Goal: Task Accomplishment & Management: Manage account settings

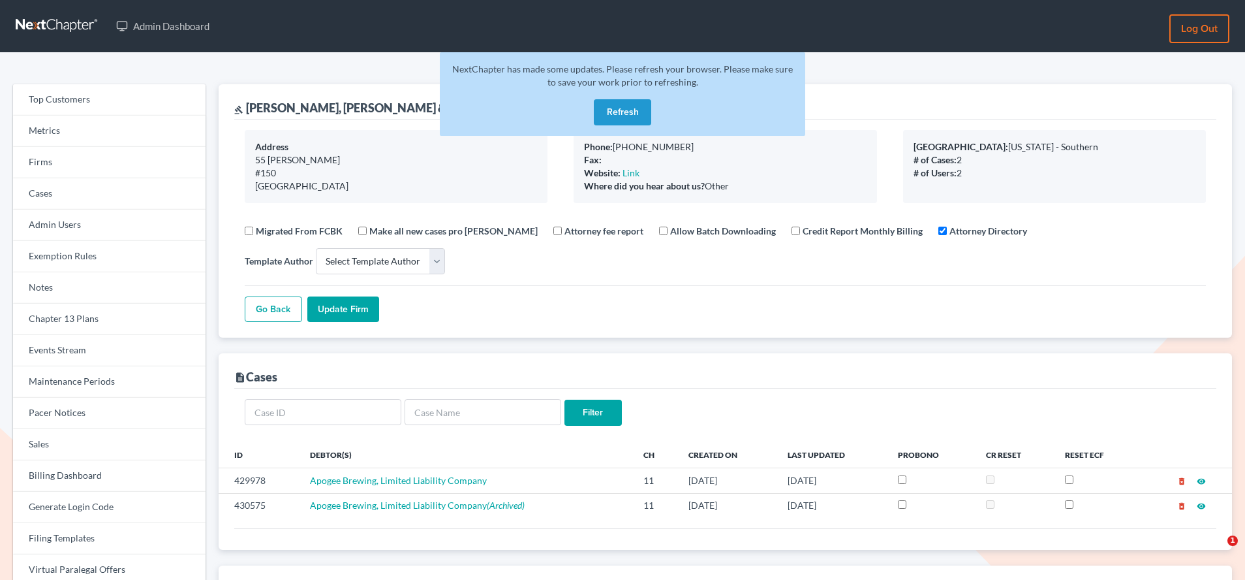
select select
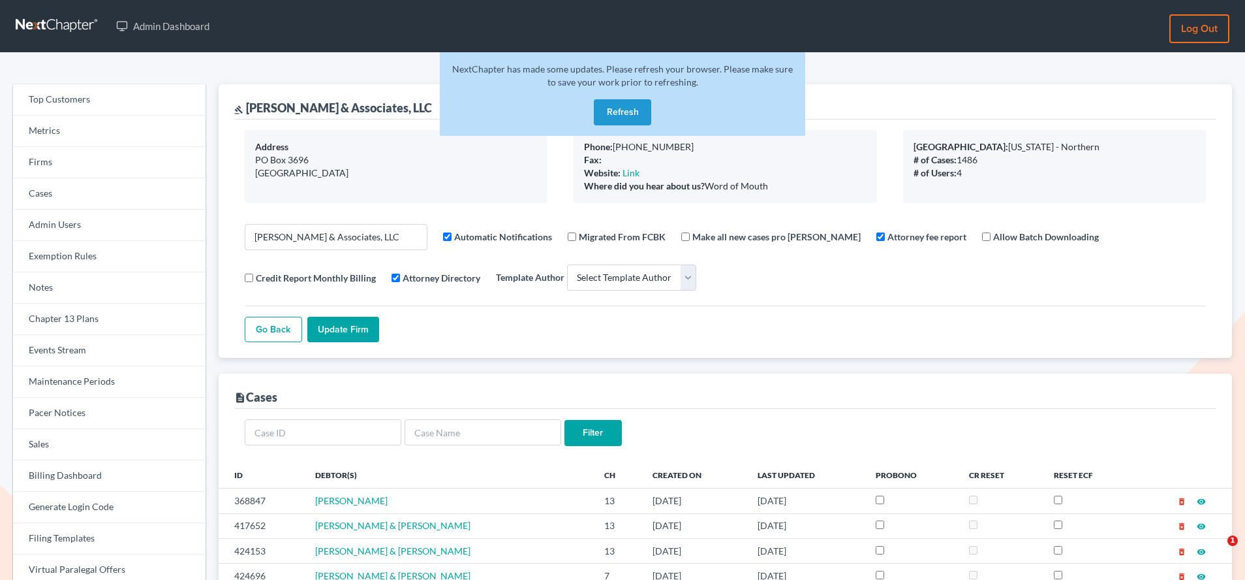
select select
click at [64, 159] on link "Firms" at bounding box center [109, 162] width 193 height 31
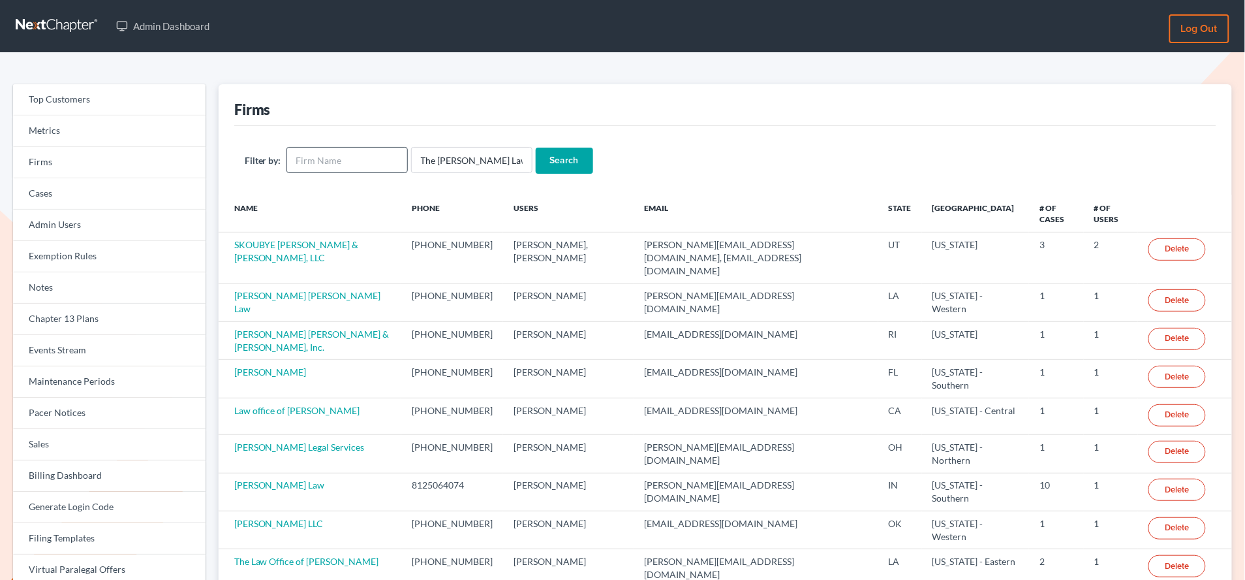
type input "The Bennett Law Firm"
click at [355, 152] on input "text" at bounding box center [347, 160] width 121 height 26
paste input "The Bennett Law Firm"
type input "The Bennett Law Firm"
click at [459, 159] on input "The [PERSON_NAME] Law Firm" at bounding box center [471, 160] width 121 height 26
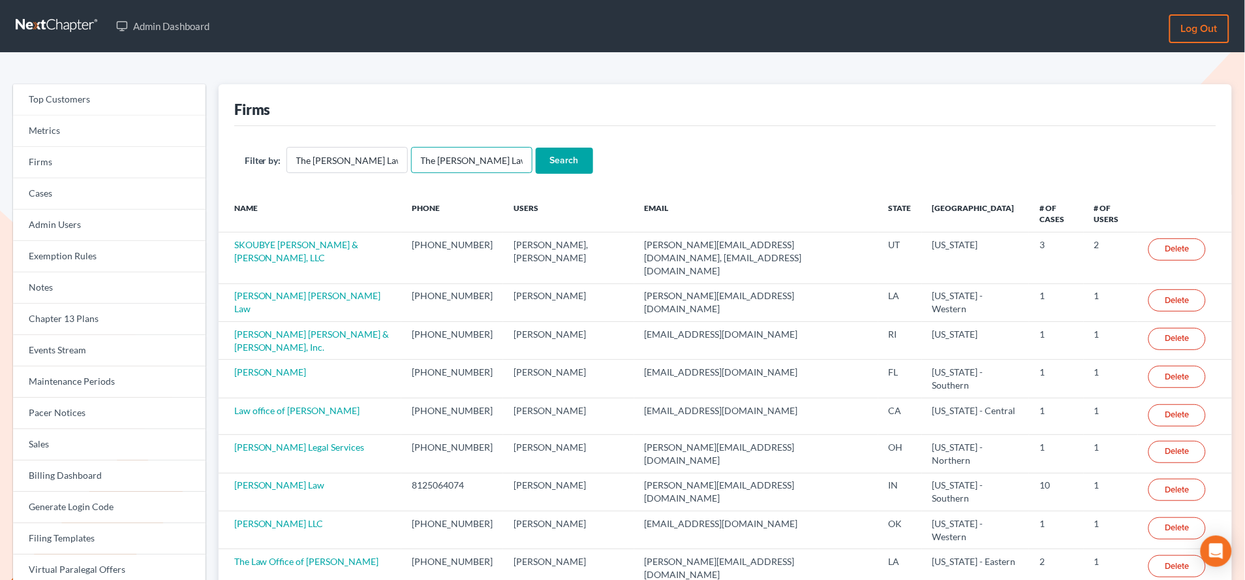
click at [459, 159] on input "The [PERSON_NAME] Law Firm" at bounding box center [471, 160] width 121 height 26
click at [536, 148] on input "Search" at bounding box center [564, 161] width 57 height 26
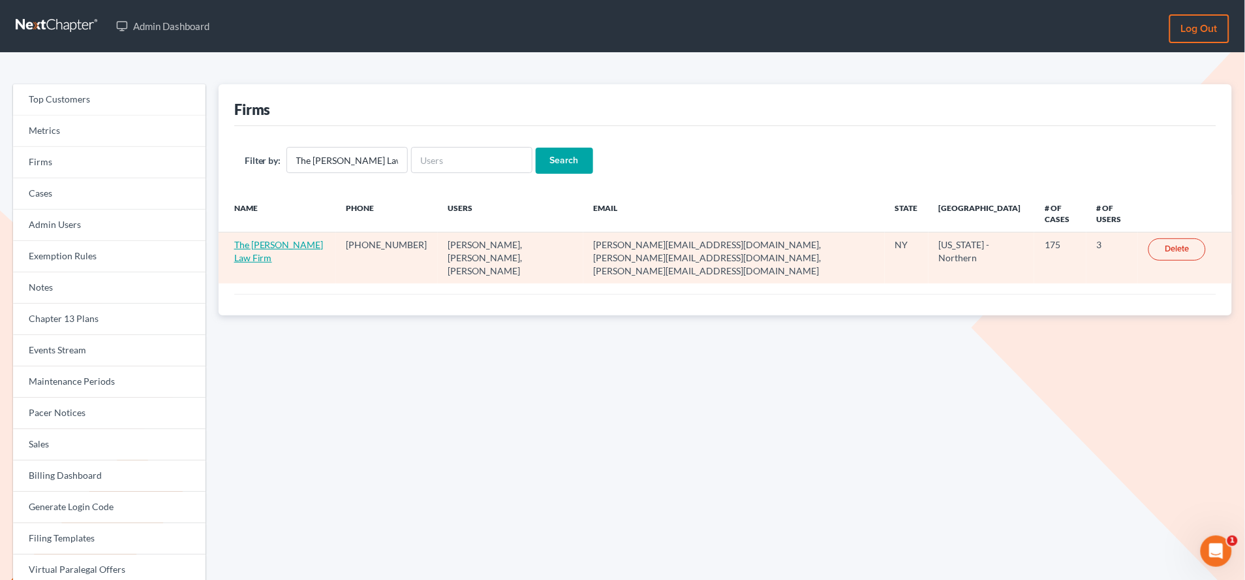
click at [270, 246] on link "The Bennett Law Firm" at bounding box center [278, 251] width 89 height 24
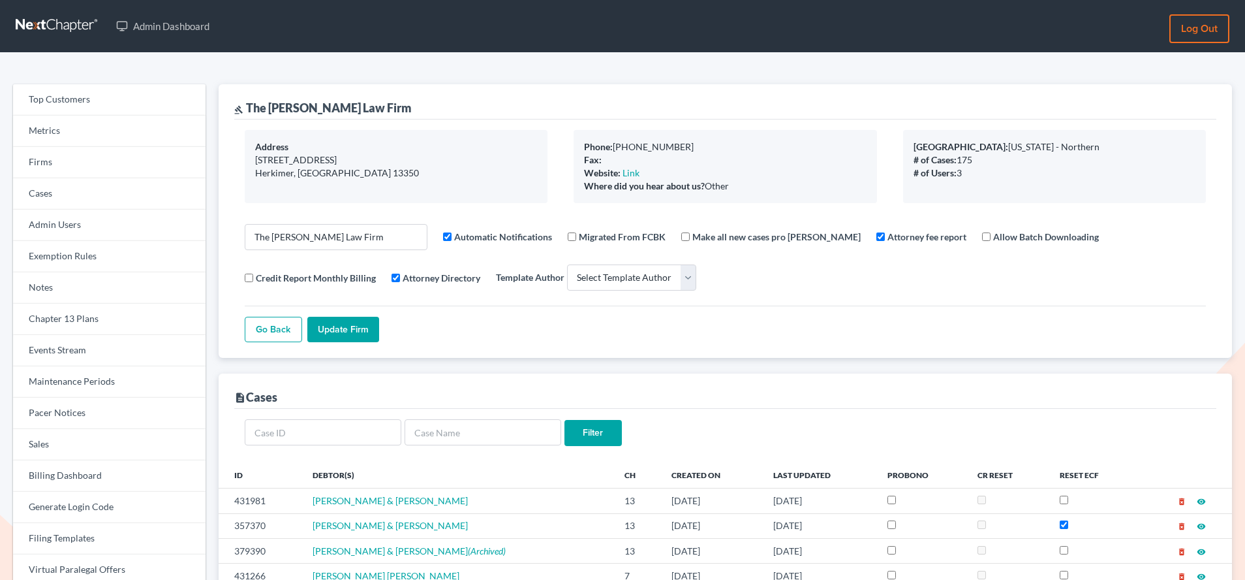
select select
drag, startPoint x: 367, startPoint y: 106, endPoint x: 249, endPoint y: 110, distance: 118.8
click at [249, 110] on div "gavel The Bennett Law Firm" at bounding box center [725, 101] width 982 height 35
copy div "The [PERSON_NAME] Law Firm"
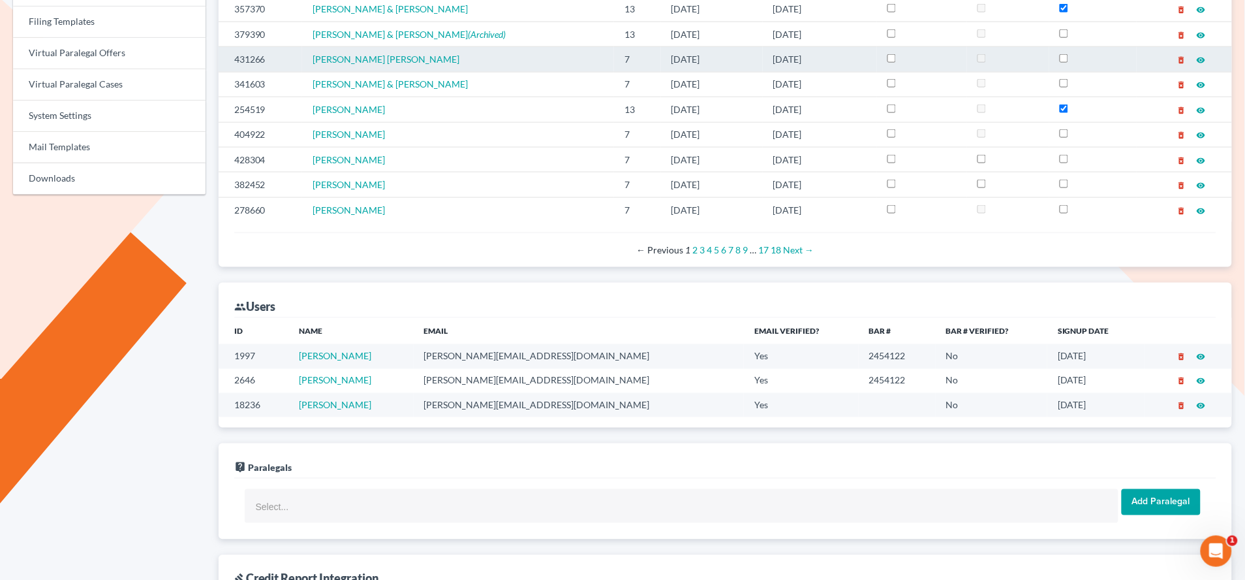
scroll to position [546, 0]
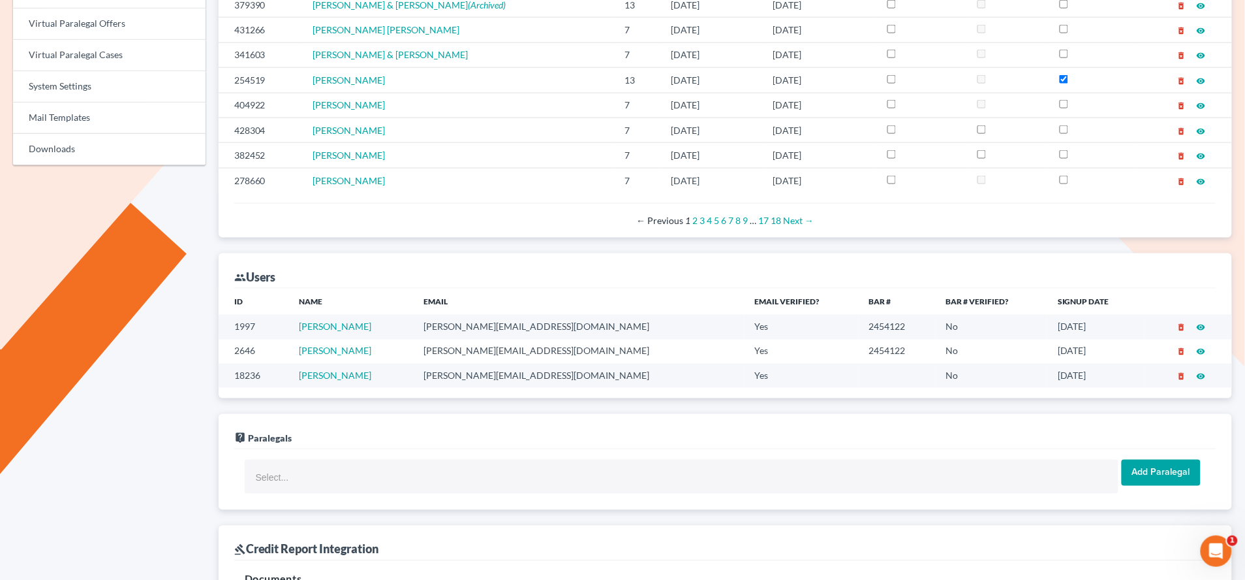
click at [530, 331] on td "sheila@toddbennett.com" at bounding box center [579, 327] width 331 height 24
click at [530, 331] on td "[PERSON_NAME][EMAIL_ADDRESS][DOMAIN_NAME]" at bounding box center [579, 327] width 331 height 24
copy td "[PERSON_NAME][EMAIL_ADDRESS][DOMAIN_NAME]"
click at [504, 354] on td "todd@toddbennett.com" at bounding box center [579, 351] width 331 height 24
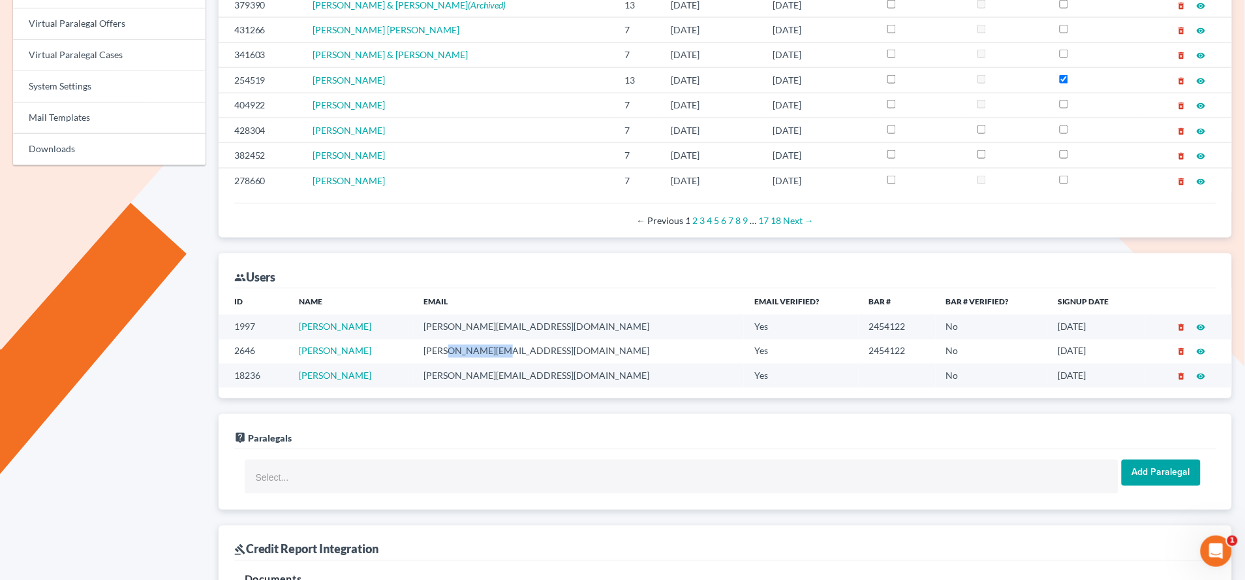
click at [504, 354] on td "todd@toddbennett.com" at bounding box center [579, 351] width 331 height 24
copy td "todd@toddbennett.com"
click at [479, 377] on td "erica@toddbennett.com" at bounding box center [579, 376] width 331 height 24
click at [480, 377] on td "erica@toddbennett.com" at bounding box center [579, 376] width 331 height 24
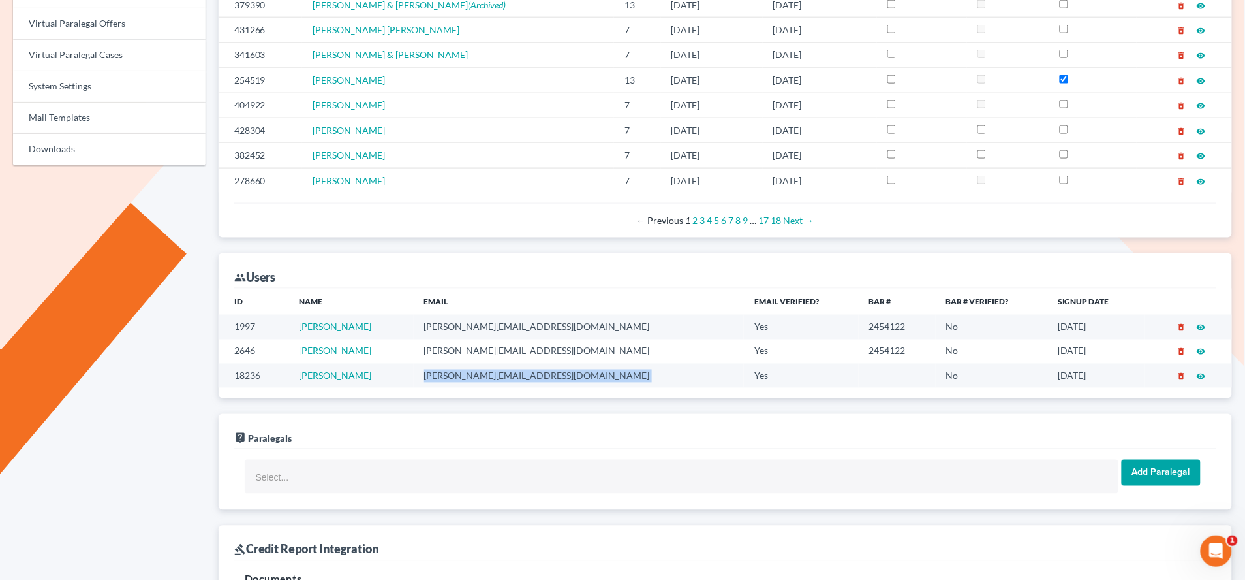
click at [480, 377] on td "erica@toddbennett.com" at bounding box center [579, 376] width 331 height 24
copy td "erica@toddbennett.com"
click at [482, 356] on td "todd@toddbennett.com" at bounding box center [579, 351] width 331 height 24
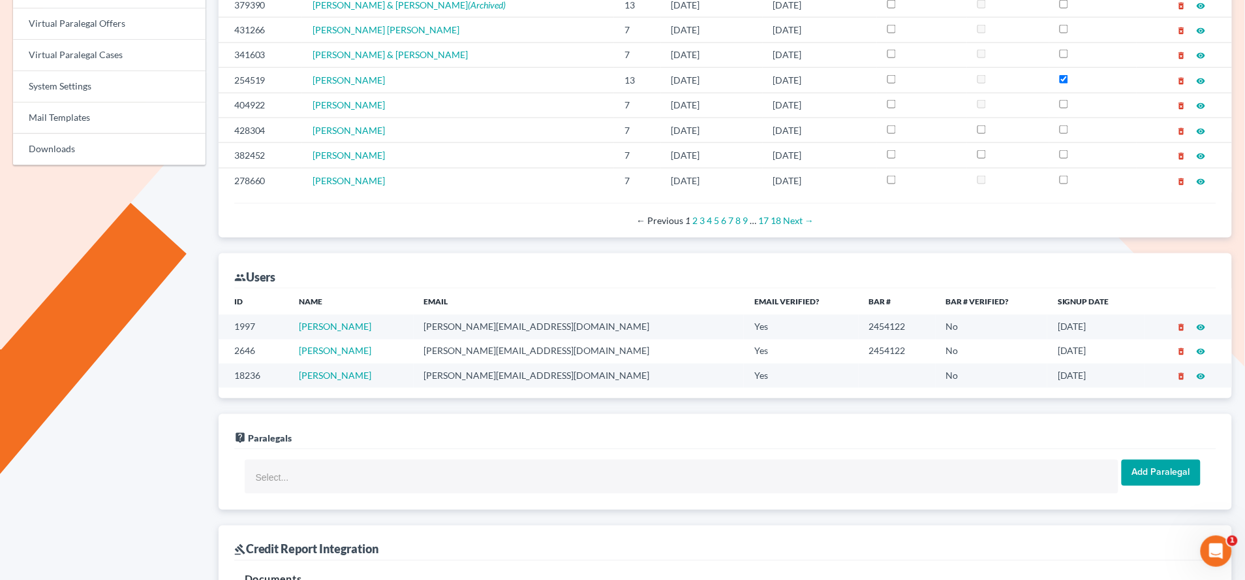
click at [482, 356] on td "todd@toddbennett.com" at bounding box center [579, 351] width 331 height 24
copy td "todd@toddbennett.com"
click at [481, 329] on td "sheila@toddbennett.com" at bounding box center [579, 327] width 331 height 24
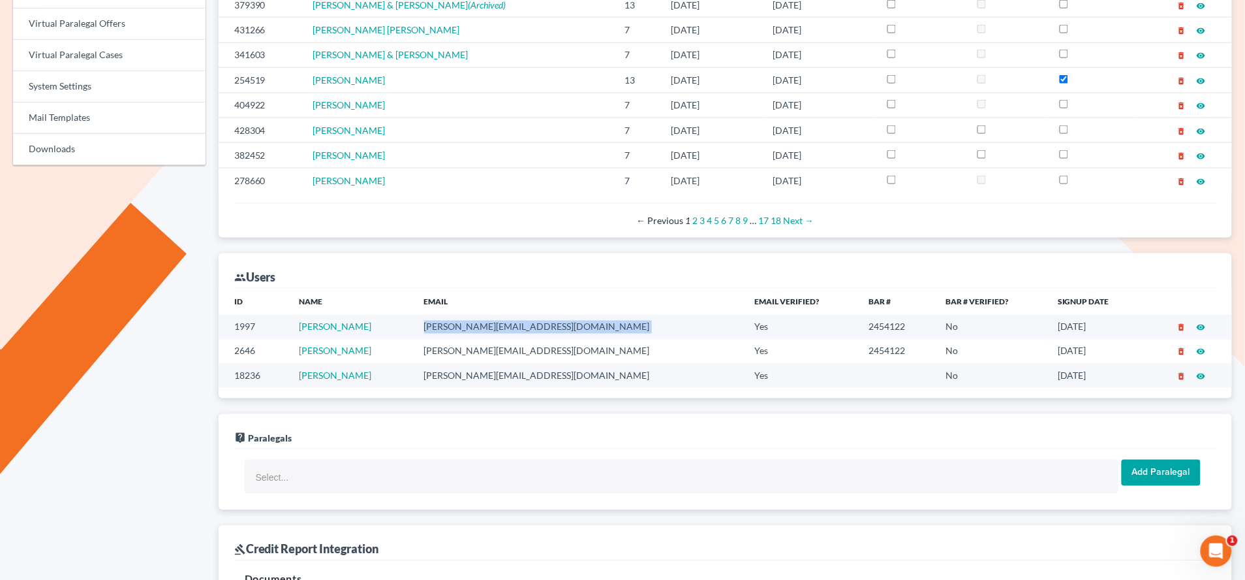
copy td "sheila@toddbennett.com"
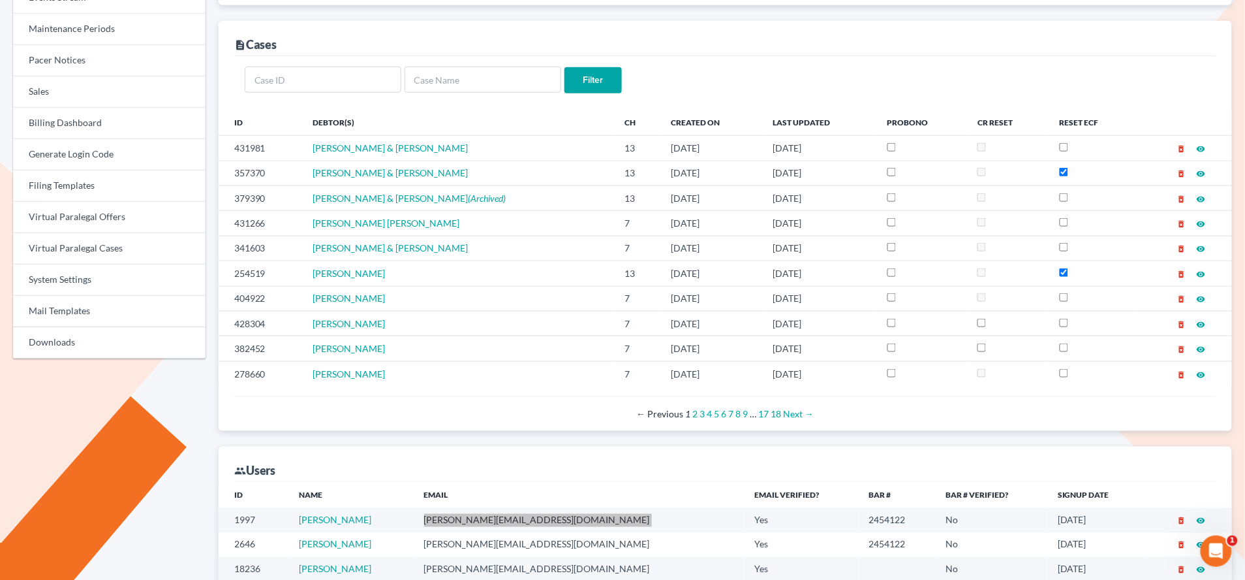
scroll to position [0, 0]
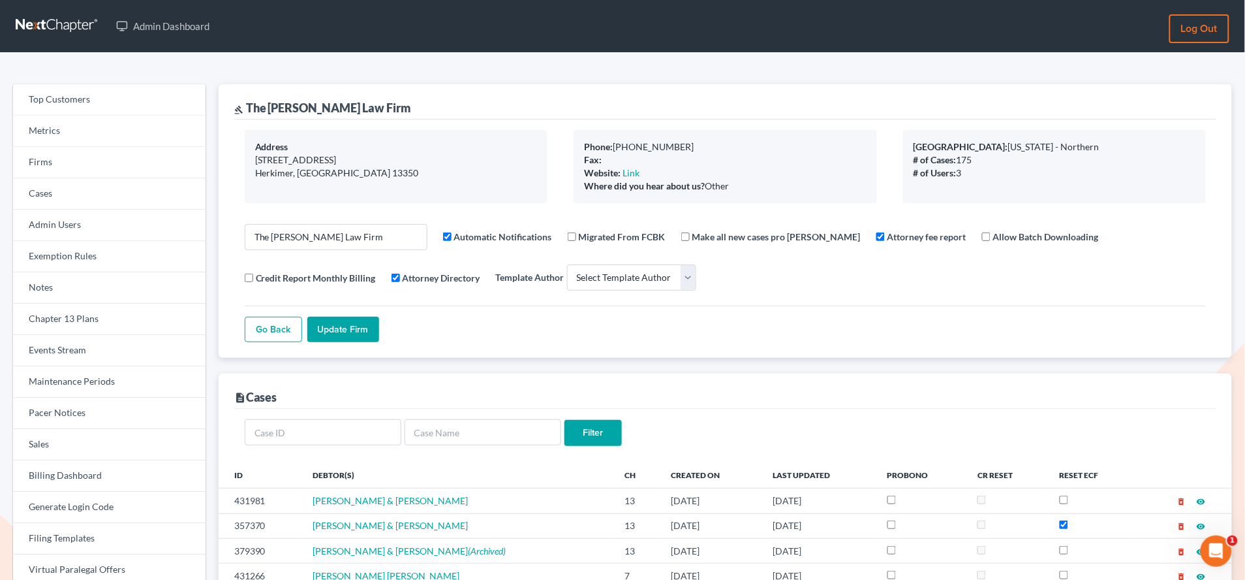
click at [328, 110] on div "gavel The Bennett Law Firm" at bounding box center [323, 108] width 178 height 16
click at [381, 106] on div "gavel The Bennett Law Firm" at bounding box center [725, 101] width 982 height 35
drag, startPoint x: 373, startPoint y: 106, endPoint x: 248, endPoint y: 109, distance: 125.3
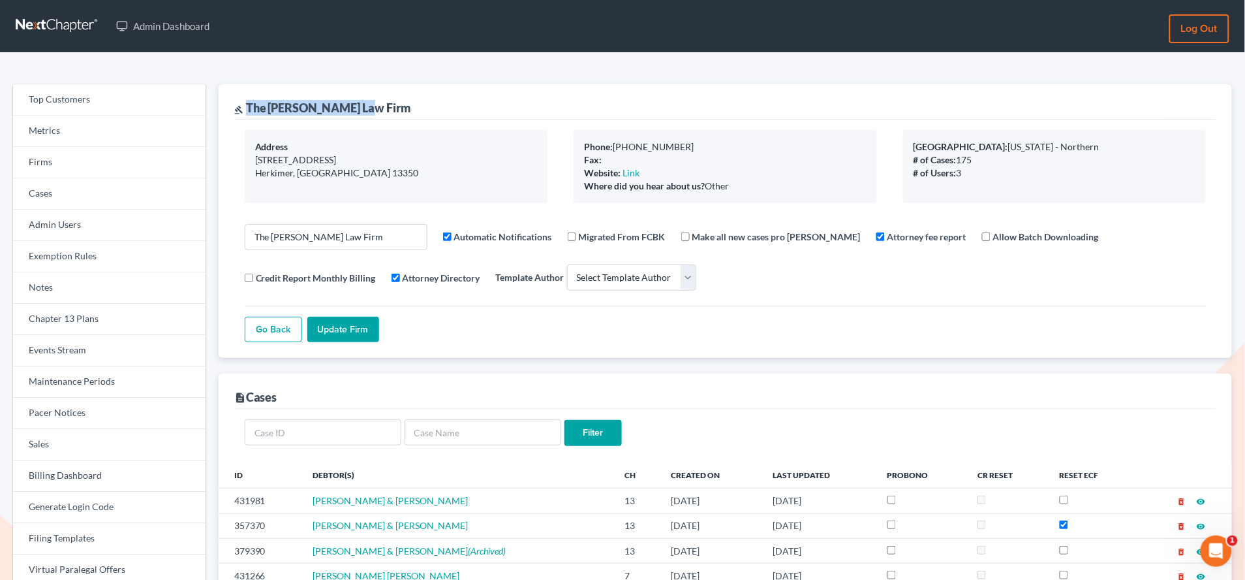
click at [248, 109] on div "gavel The Bennett Law Firm" at bounding box center [725, 101] width 982 height 35
copy div "The Bennett Law Firm"
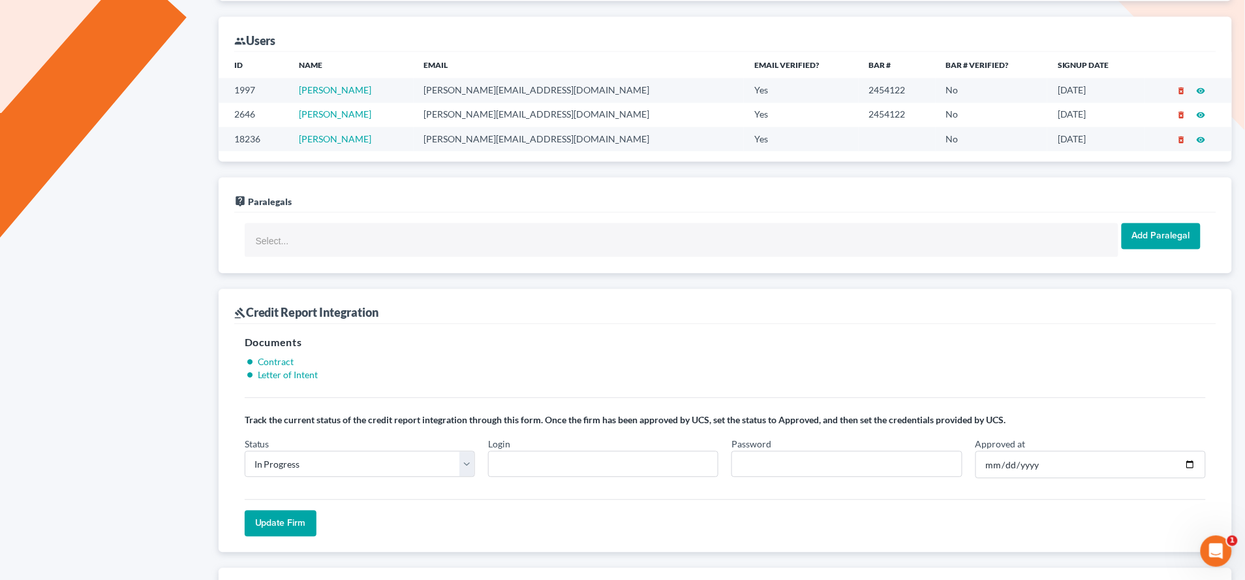
scroll to position [810, 0]
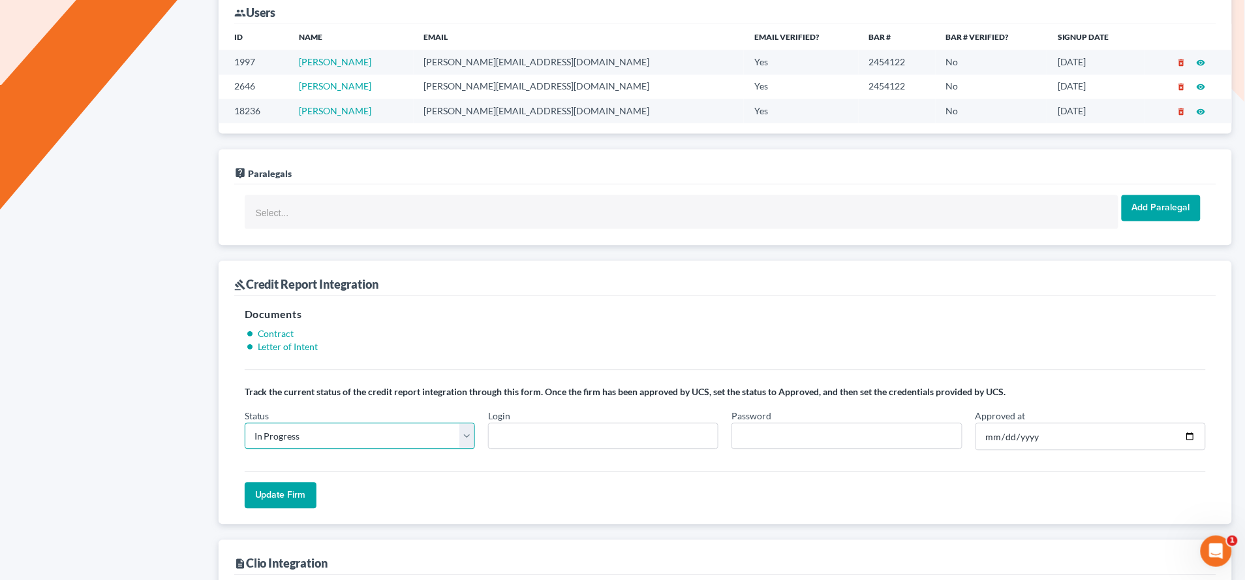
click at [465, 439] on select "In Progress Not Approved Approved Retry" at bounding box center [360, 436] width 230 height 26
select select "retry"
click at [245, 426] on select "In Progress Not Approved Approved Retry" at bounding box center [360, 436] width 230 height 26
click at [288, 499] on input "Update Firm" at bounding box center [281, 495] width 72 height 26
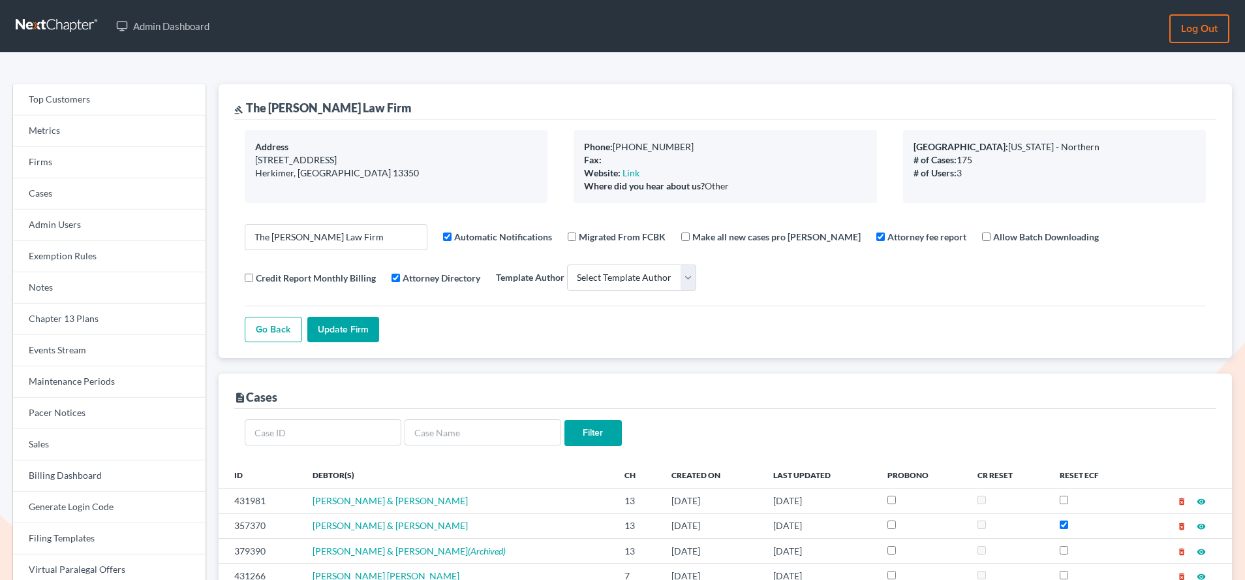
select select
click at [68, 168] on link "Firms" at bounding box center [109, 162] width 193 height 31
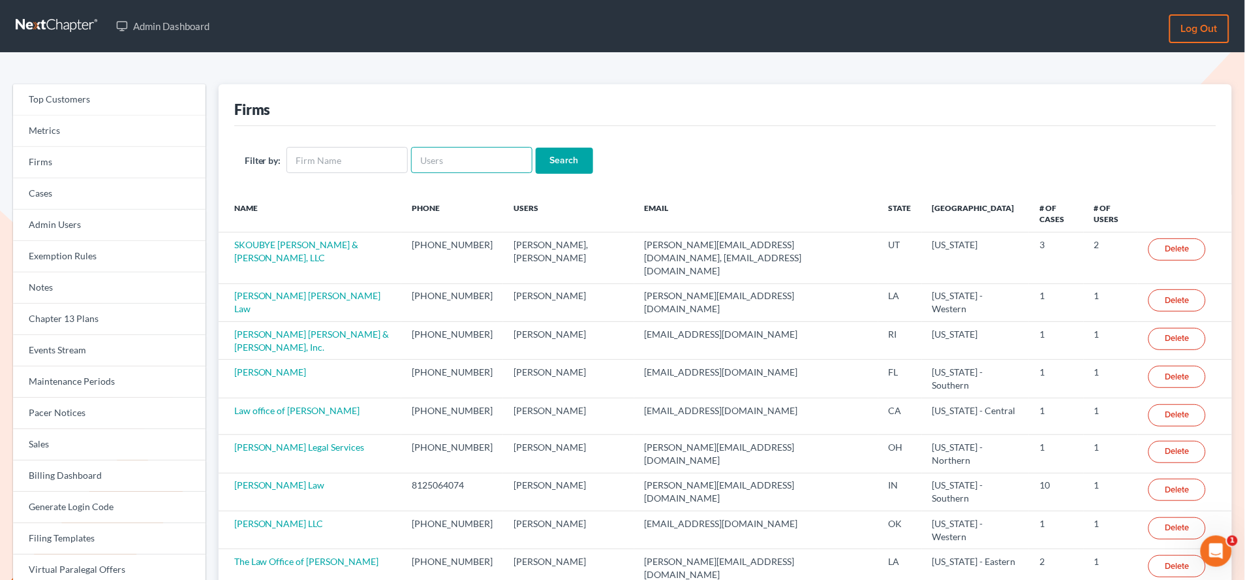
click at [464, 156] on input "text" at bounding box center [471, 160] width 121 height 26
paste input "[EMAIL_ADDRESS][DOMAIN_NAME]"
type input "[EMAIL_ADDRESS][DOMAIN_NAME]"
click at [536, 148] on input "Search" at bounding box center [564, 161] width 57 height 26
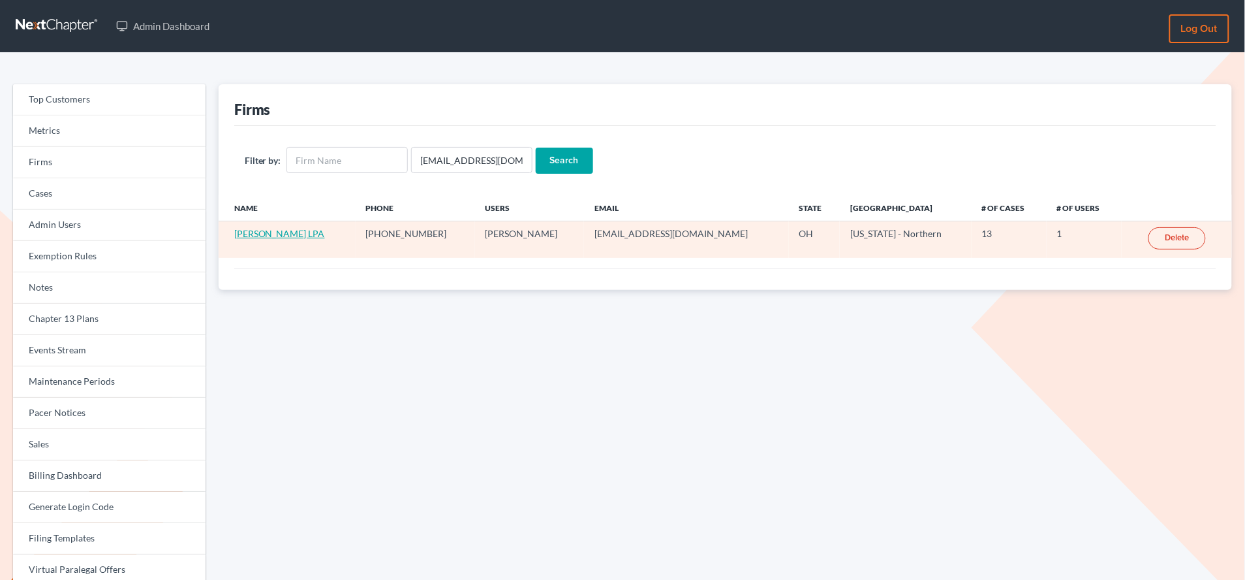
click at [297, 234] on link "[PERSON_NAME] LPA" at bounding box center [279, 233] width 91 height 11
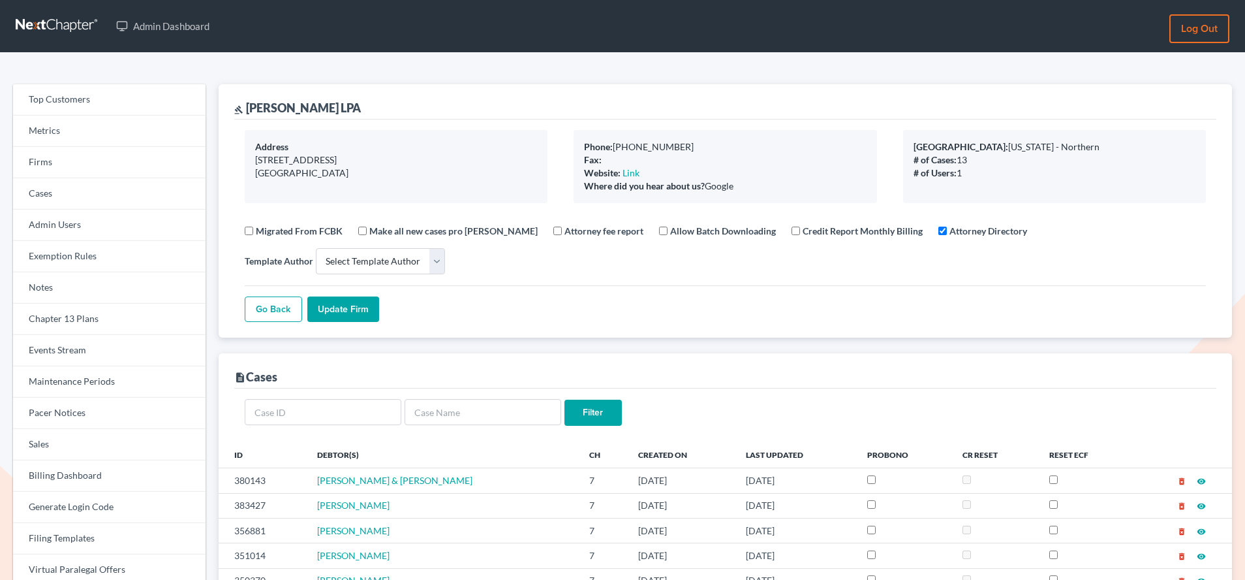
select select
